Goal: Check status: Check status

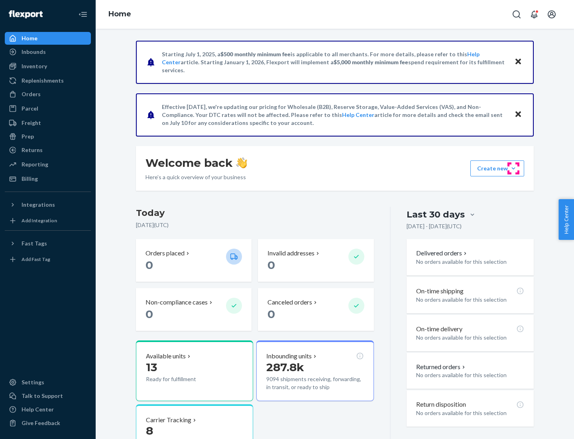
click at [514, 168] on button "Create new Create new inbound Create new order Create new product" at bounding box center [498, 168] width 54 height 16
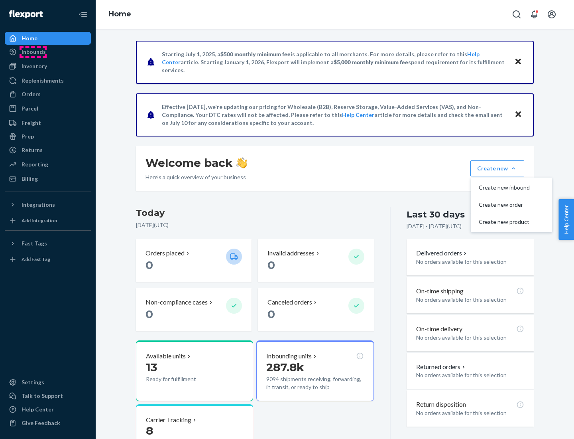
click at [33, 52] on div "Inbounds" at bounding box center [34, 52] width 24 height 8
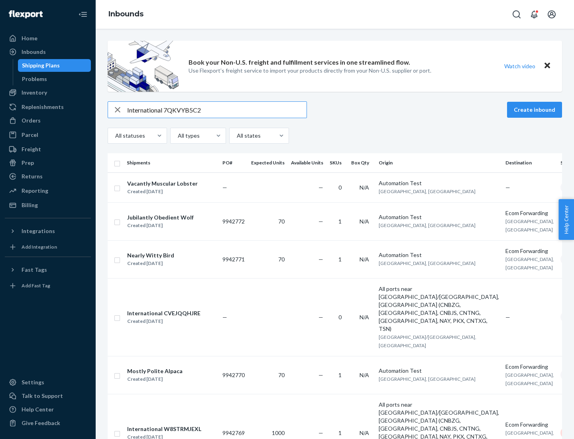
type input "International 7QKVYB5C29"
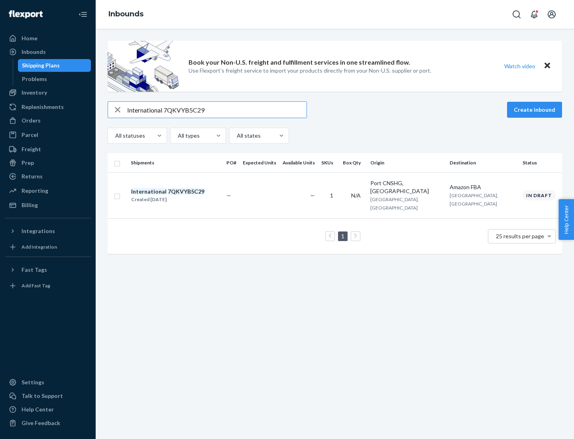
click at [181, 195] on div "Created [DATE]" at bounding box center [167, 199] width 73 height 8
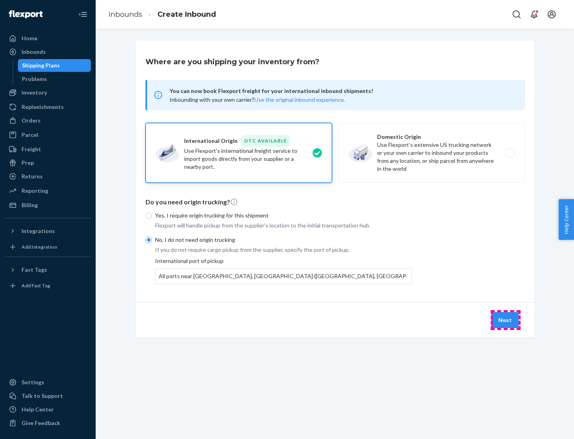
click at [506, 319] on button "Next" at bounding box center [505, 320] width 27 height 16
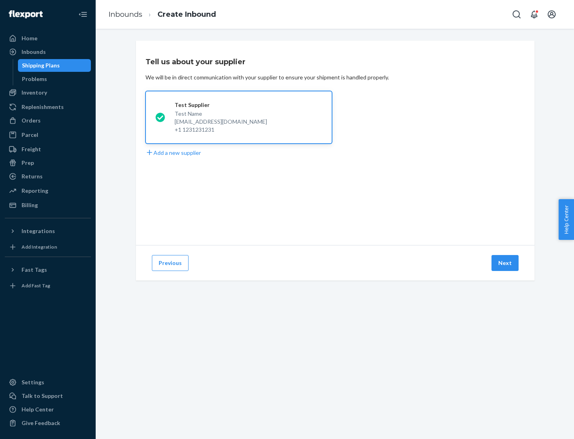
click at [506, 263] on button "Next" at bounding box center [505, 263] width 27 height 16
